Goal: Transaction & Acquisition: Book appointment/travel/reservation

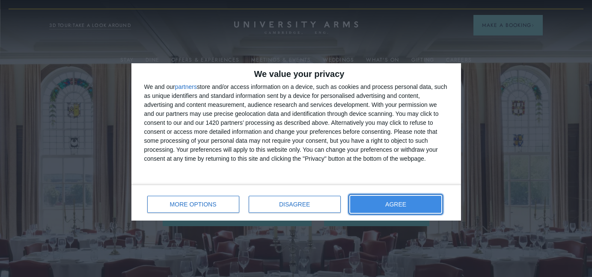
click at [391, 203] on span "AGREE" at bounding box center [395, 205] width 21 height 6
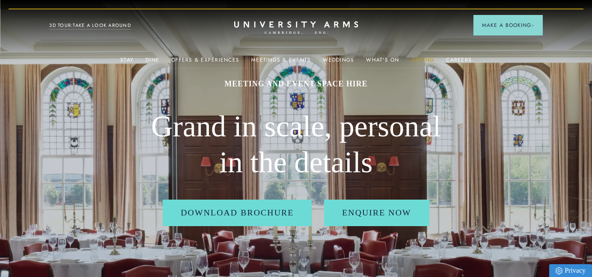
click at [418, 59] on link "Gifting" at bounding box center [422, 62] width 23 height 11
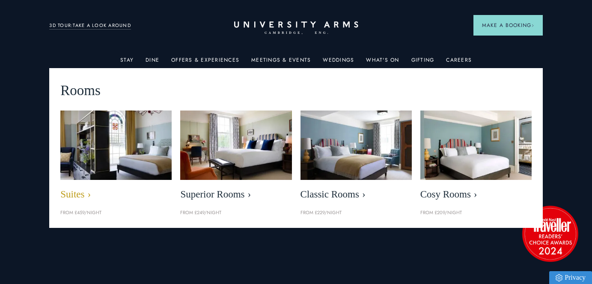
click at [114, 146] on img at bounding box center [116, 145] width 128 height 80
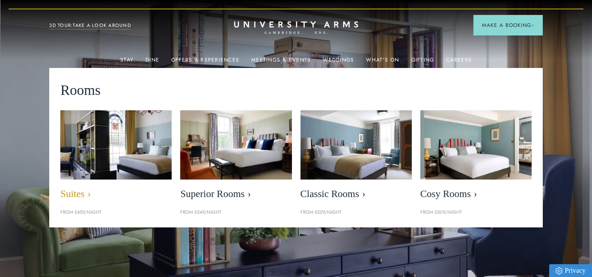
click at [80, 193] on span "Suites" at bounding box center [115, 194] width 111 height 12
click at [93, 168] on img at bounding box center [116, 145] width 128 height 80
click at [79, 194] on span "Suites" at bounding box center [115, 194] width 111 height 12
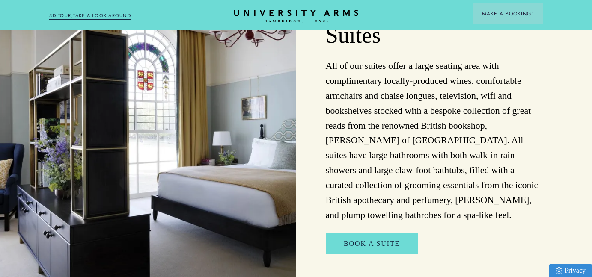
scroll to position [660, 0]
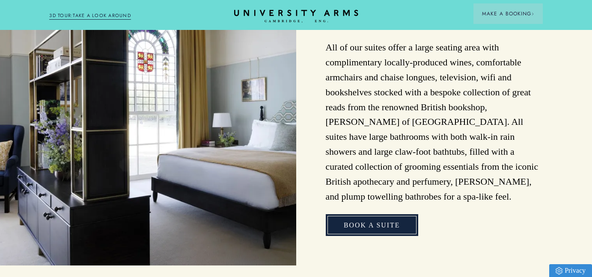
click at [367, 214] on link "Book A suite" at bounding box center [372, 225] width 92 height 22
